Goal: Navigation & Orientation: Find specific page/section

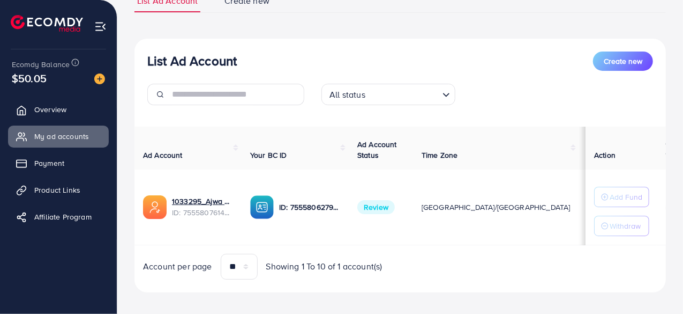
scroll to position [100, 0]
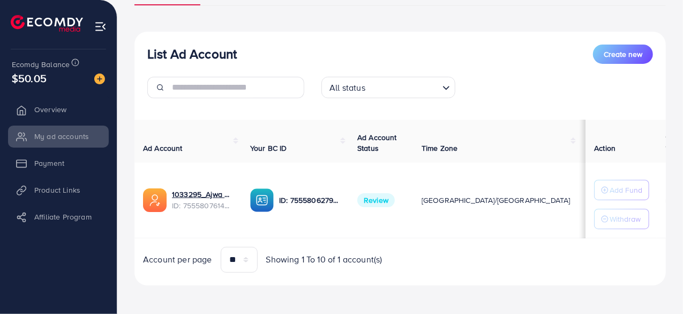
scroll to position [100, 0]
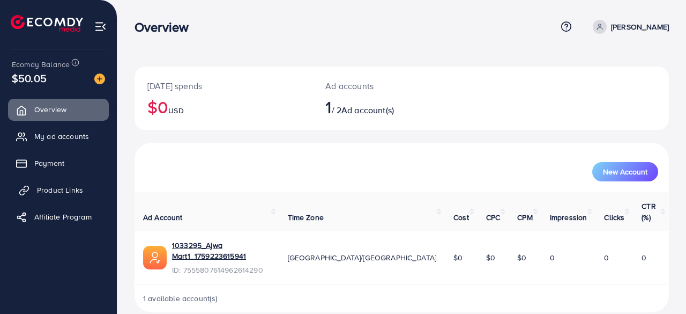
click at [49, 186] on span "Product Links" at bounding box center [60, 189] width 46 height 11
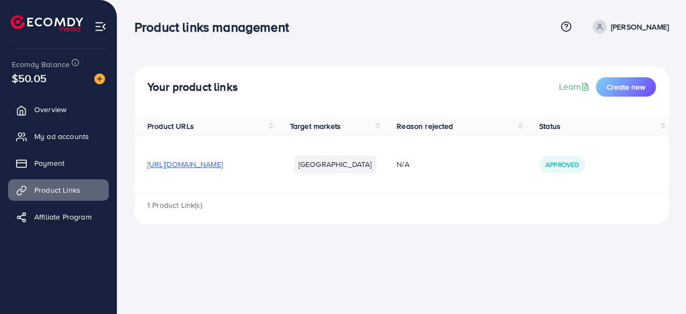
click at [213, 162] on span "[URL][DOMAIN_NAME]" at bounding box center [185, 164] width 76 height 11
click at [53, 135] on span "My ad accounts" at bounding box center [64, 136] width 55 height 11
